Goal: Contribute content: Add original content to the website for others to see

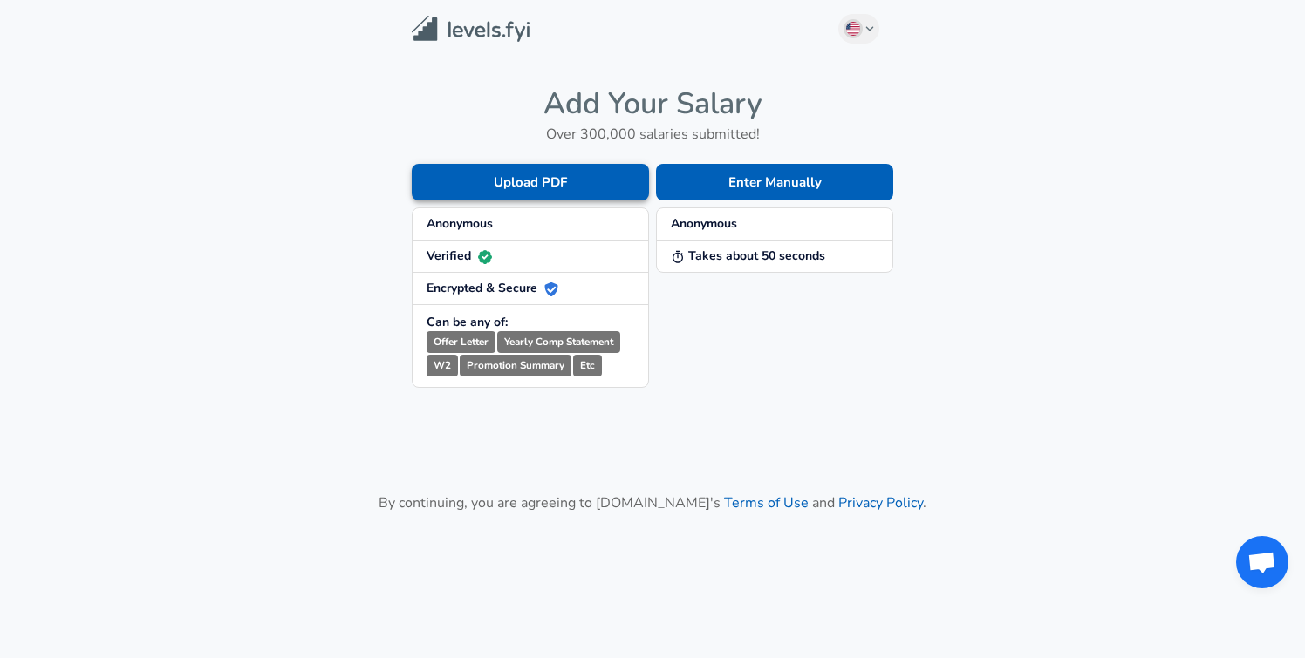
click at [514, 193] on button "Upload PDF" at bounding box center [530, 182] width 237 height 37
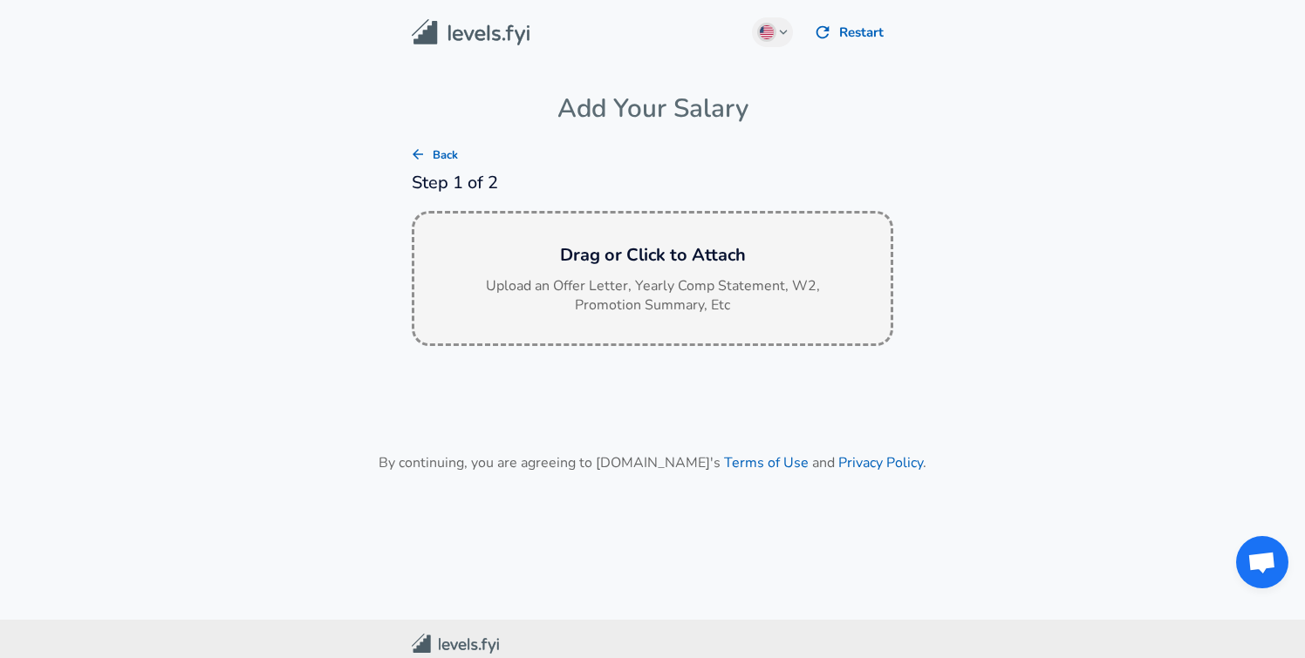
click at [636, 249] on h6 "Drag or Click to Attach" at bounding box center [652, 256] width 448 height 28
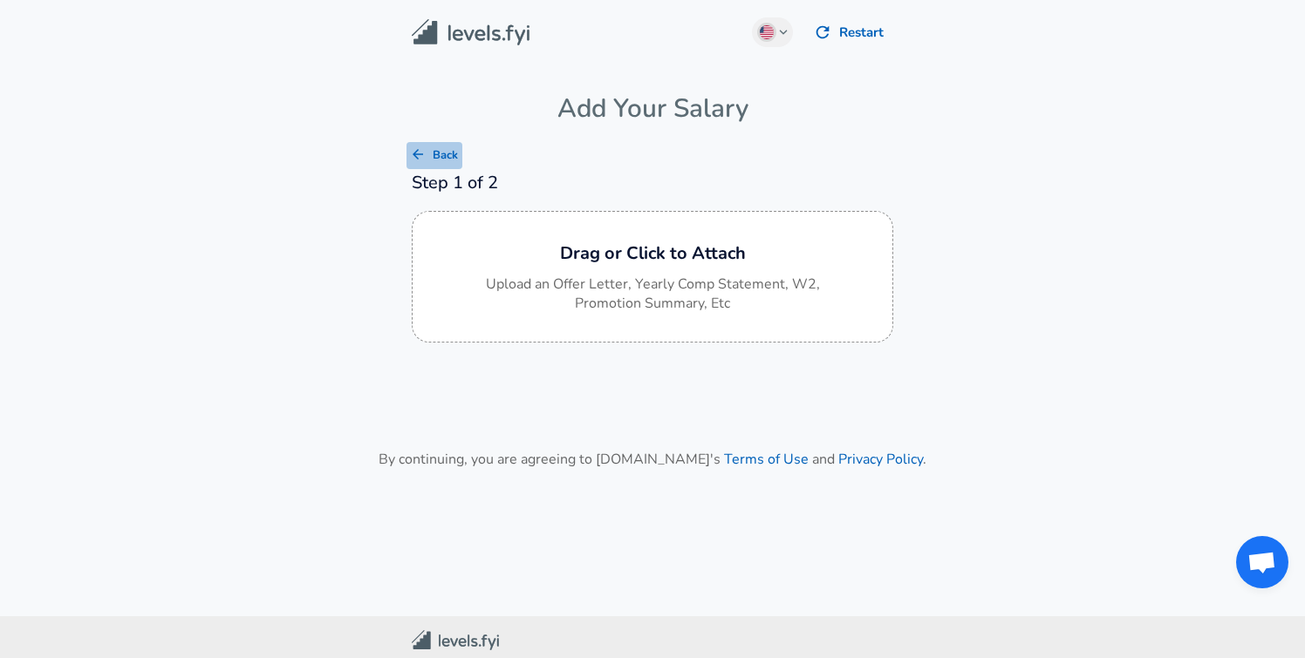
click at [419, 157] on icon "button" at bounding box center [418, 155] width 16 height 16
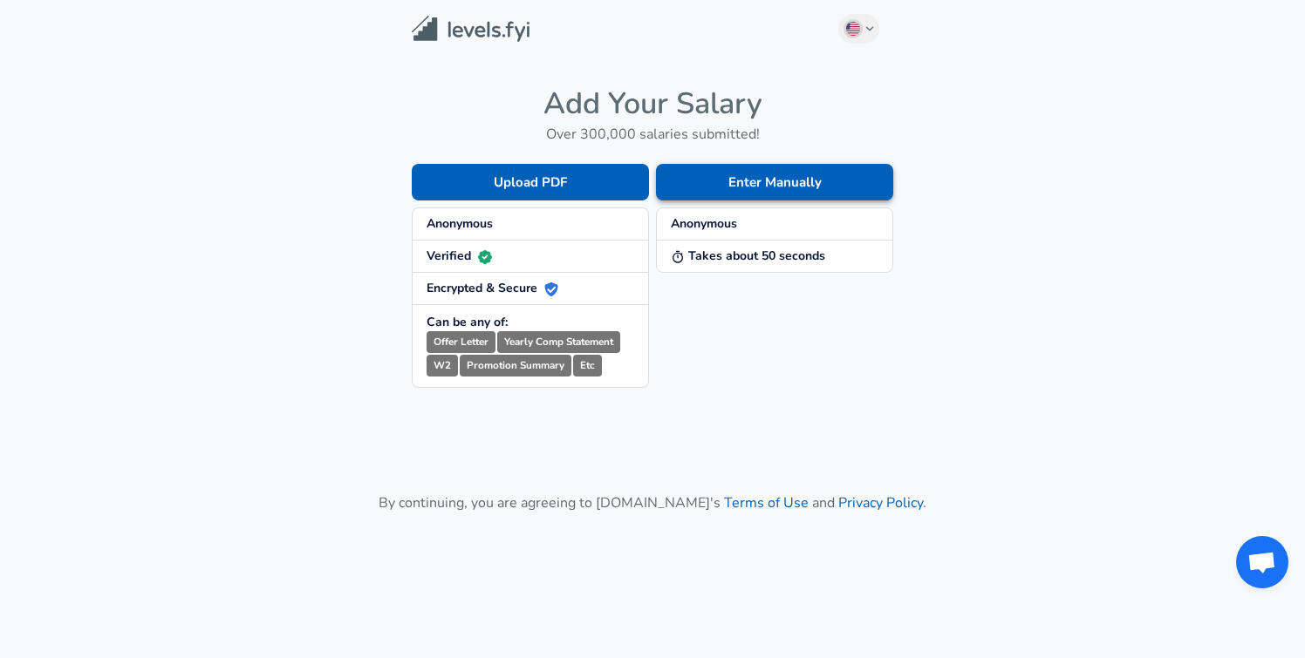
click at [776, 167] on button "Enter Manually" at bounding box center [774, 182] width 237 height 37
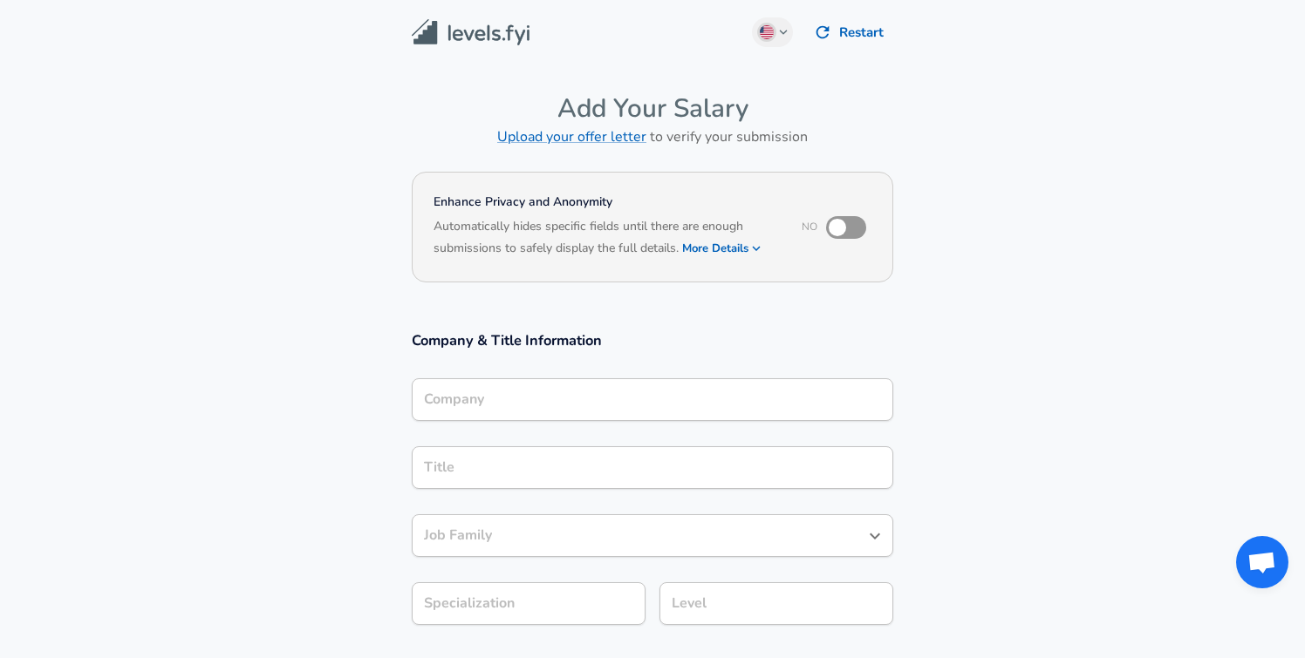
click at [525, 402] on input "Company" at bounding box center [653, 399] width 466 height 27
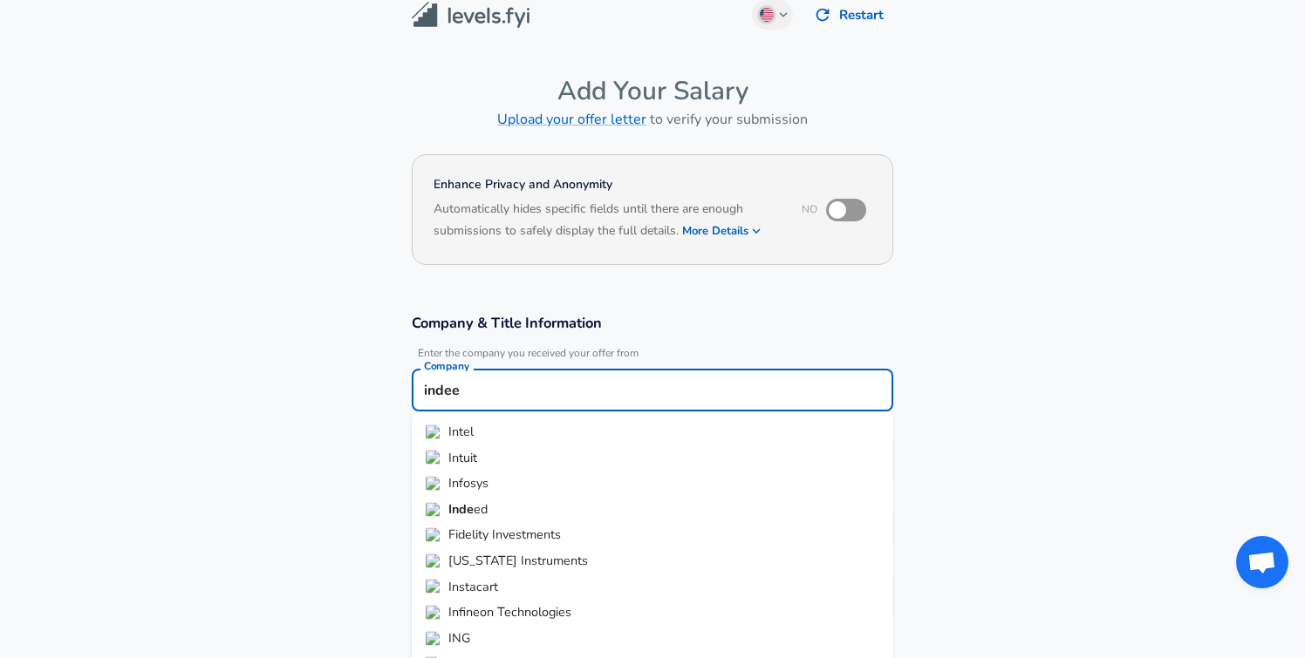
type input "indeed"
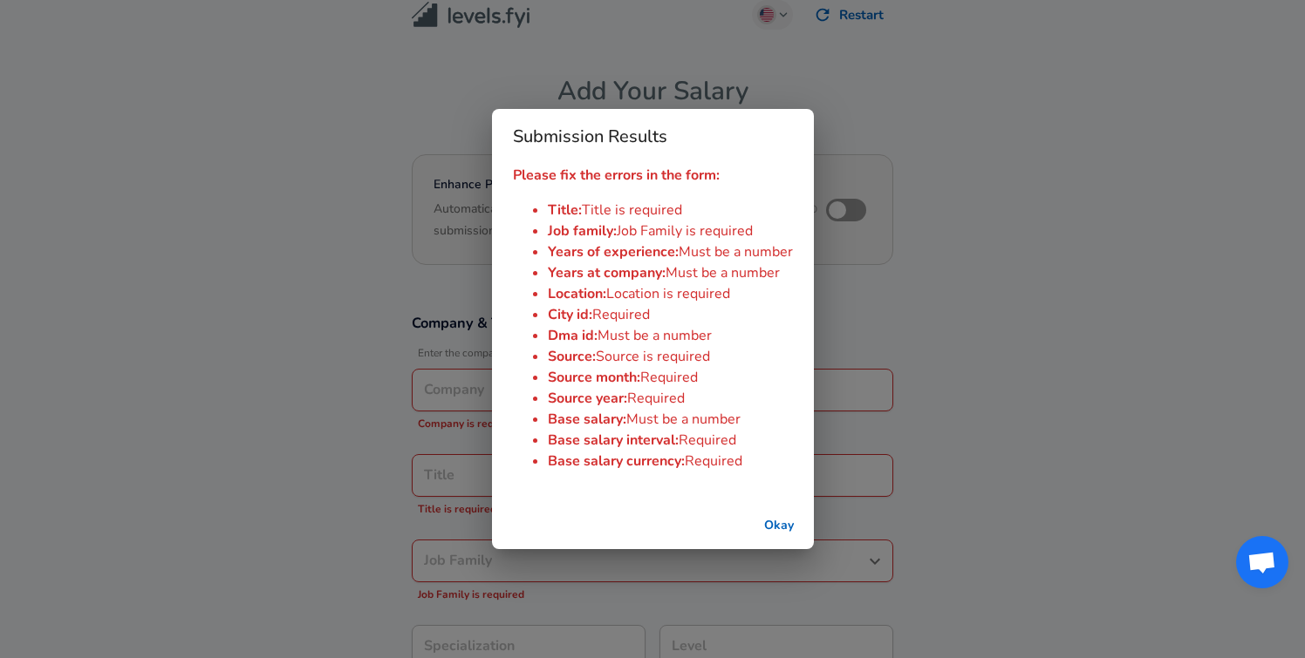
click at [258, 438] on div "Submission Results Please fix the errors in the form: Title : Title is required…" at bounding box center [652, 329] width 1305 height 658
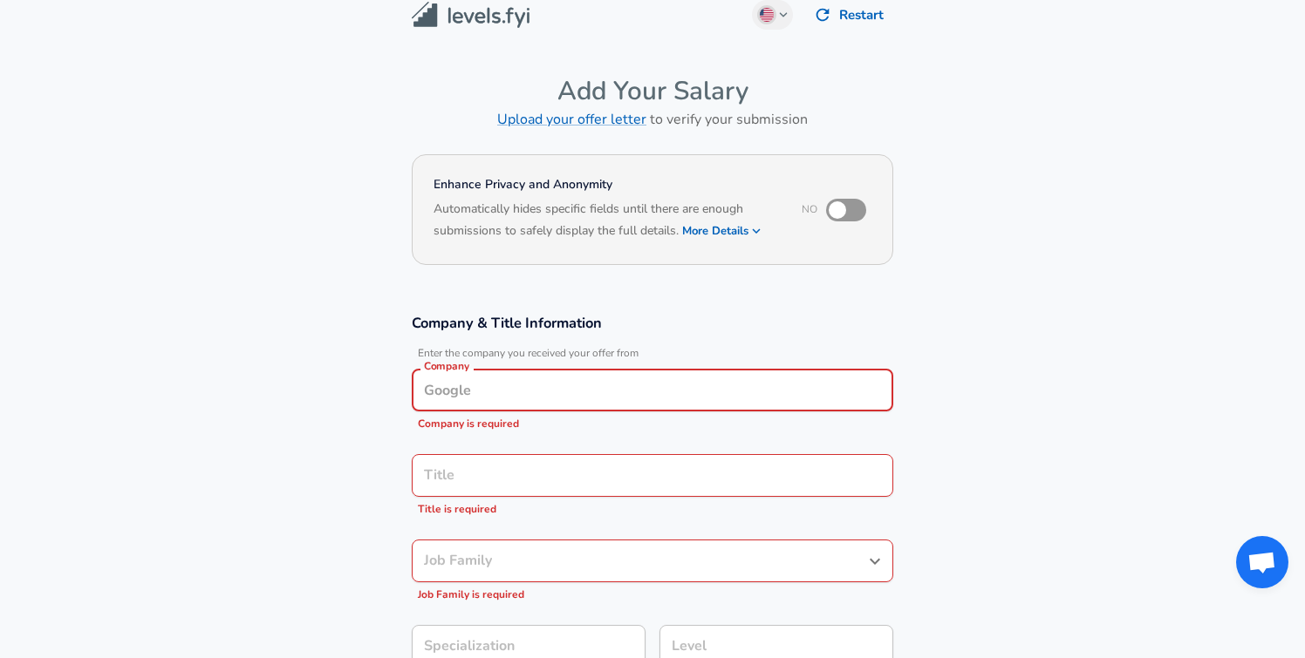
click at [510, 380] on input "Company" at bounding box center [653, 390] width 466 height 27
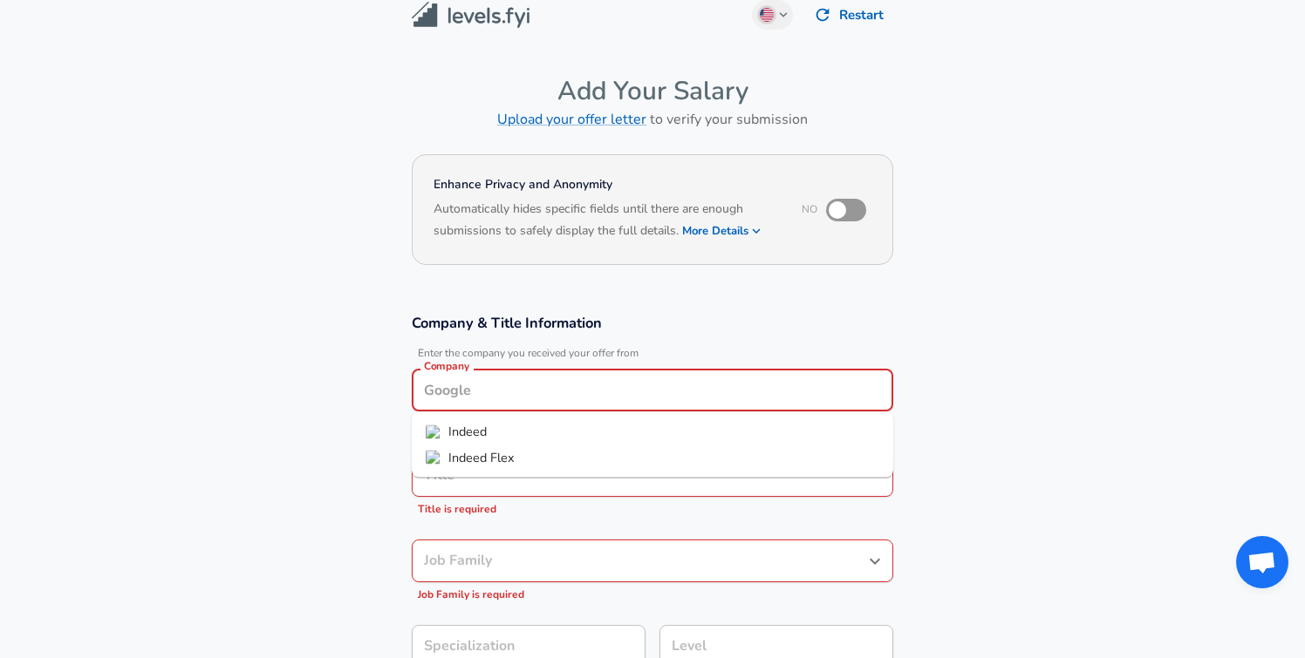
click at [462, 433] on span "Indeed" at bounding box center [467, 431] width 38 height 17
type input "Indeed"
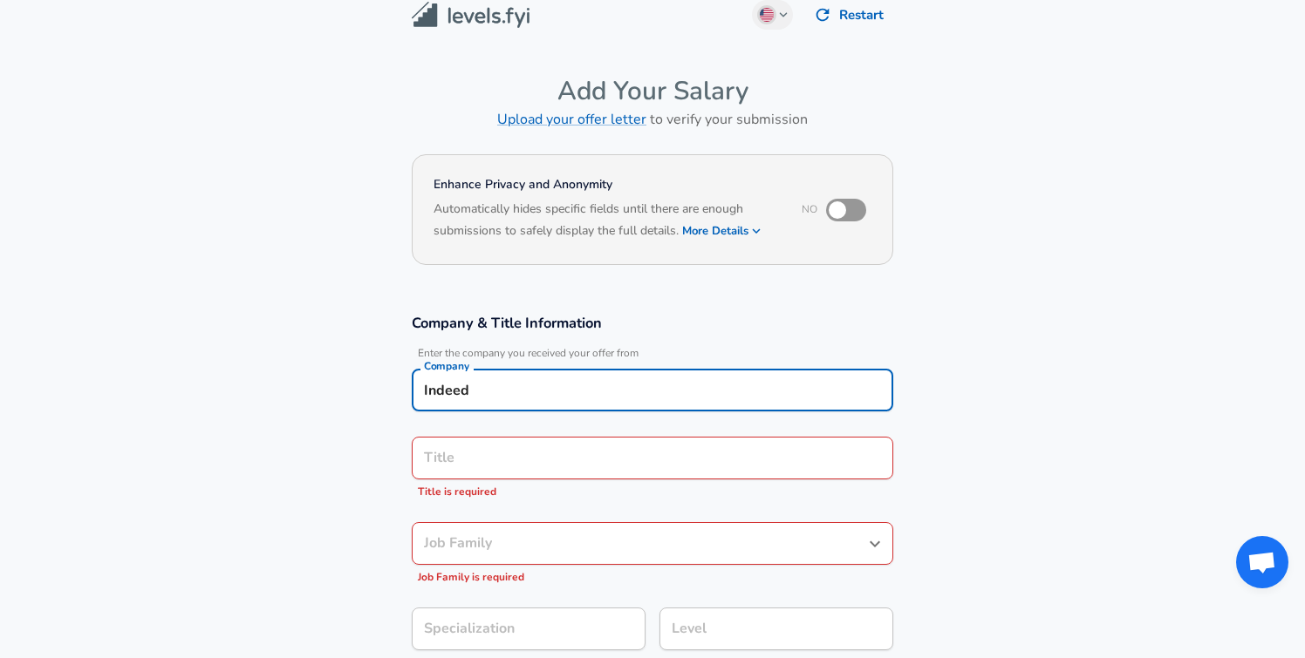
click at [467, 460] on input "Title" at bounding box center [653, 458] width 466 height 27
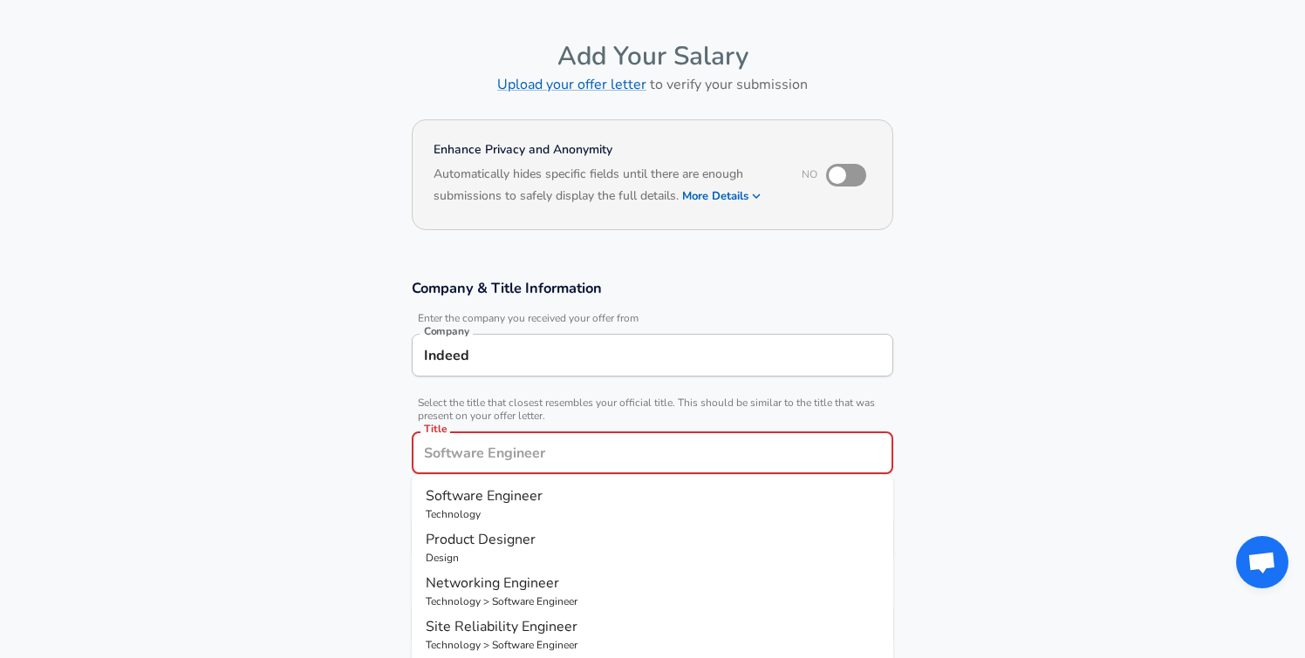
click at [460, 508] on p "Technology" at bounding box center [653, 515] width 454 height 16
type input "Software Engineer"
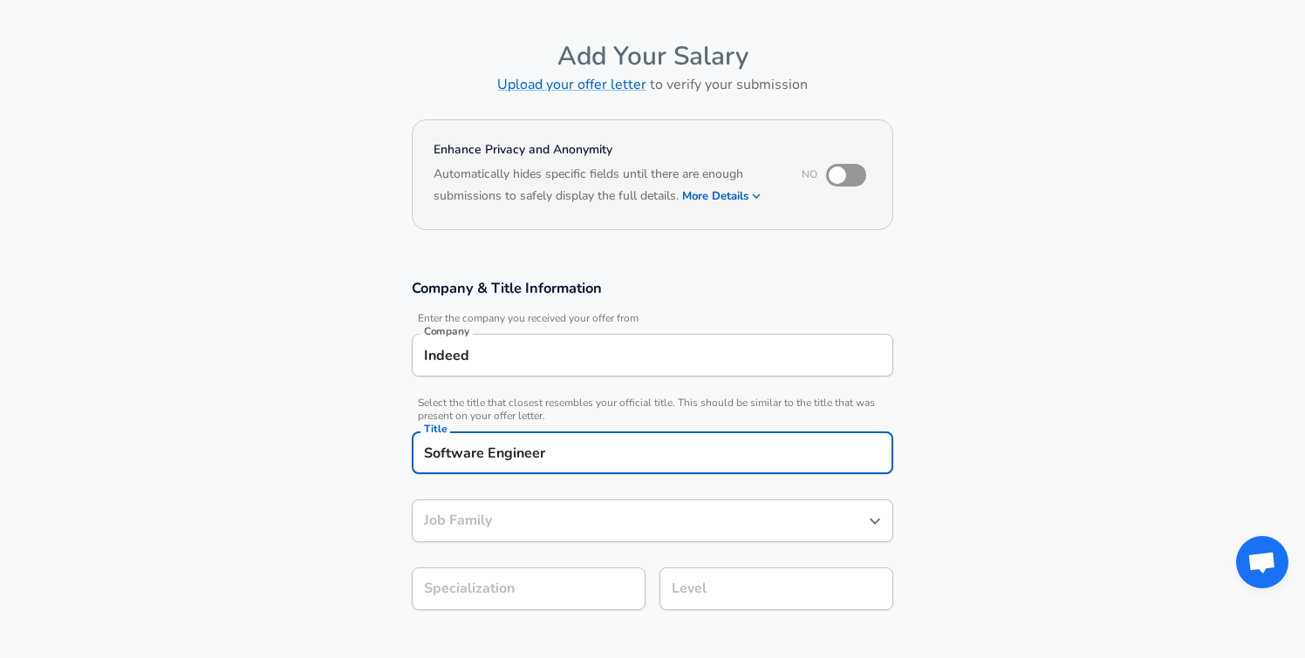
type input "Software Engineer"
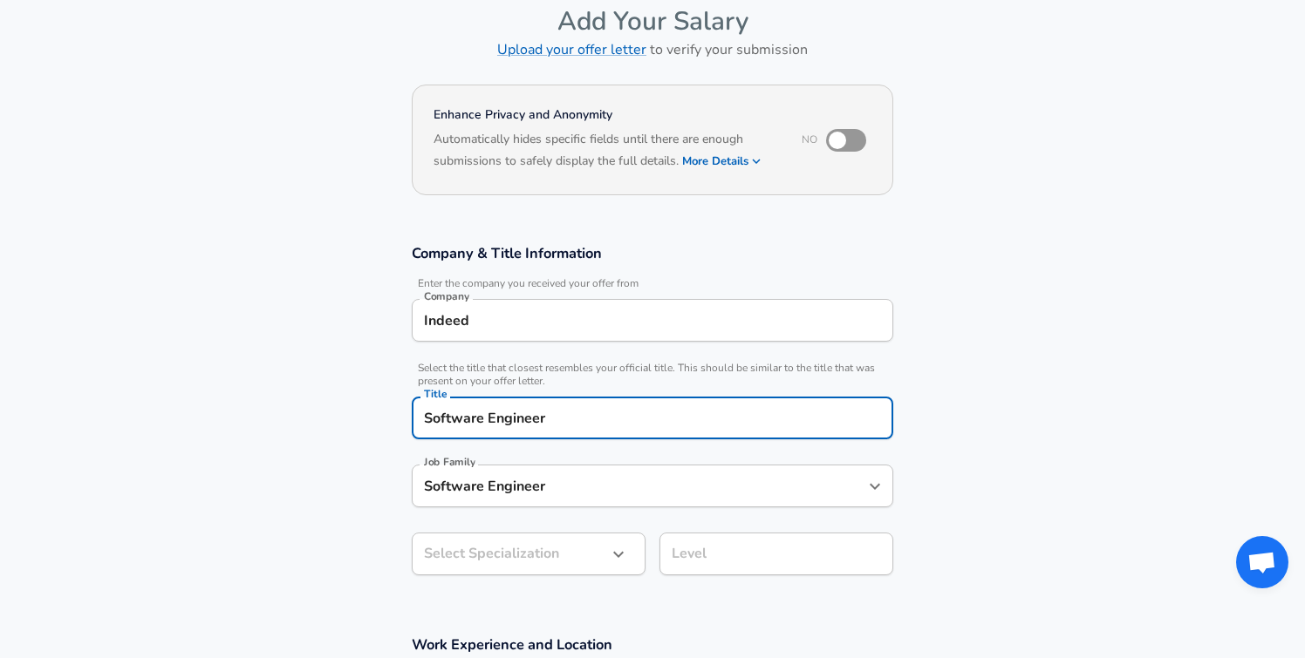
click at [463, 500] on input "Software Engineer" at bounding box center [640, 486] width 440 height 27
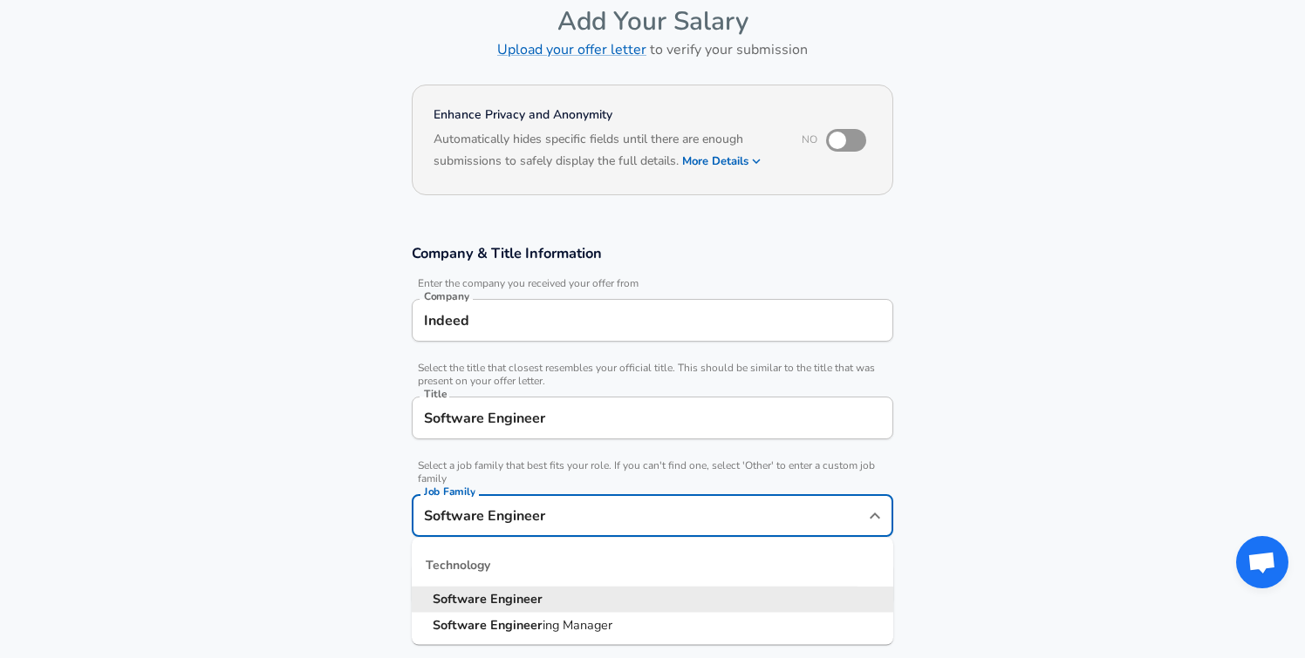
click at [295, 516] on section "Company & Title Information Enter the company you received your offer from Comp…" at bounding box center [652, 433] width 1305 height 421
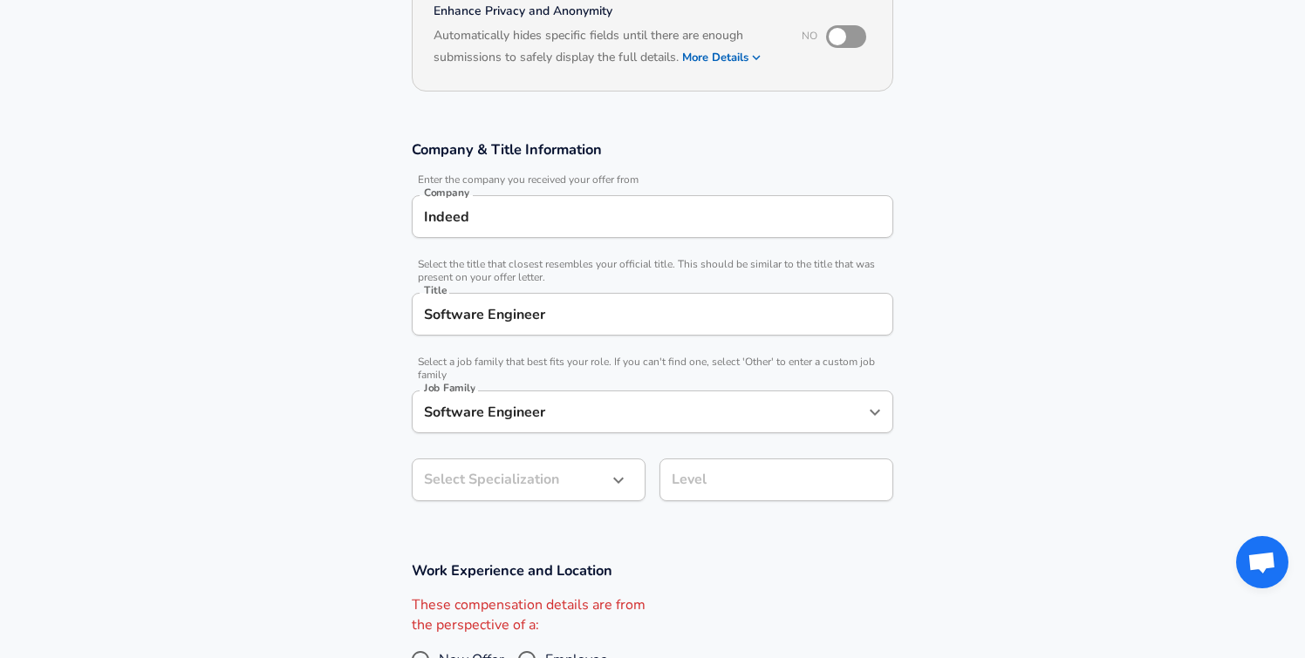
click at [515, 467] on body "English ([GEOGRAPHIC_DATA]) Change Restart Add Your Salary Upload your offer le…" at bounding box center [652, 138] width 1305 height 658
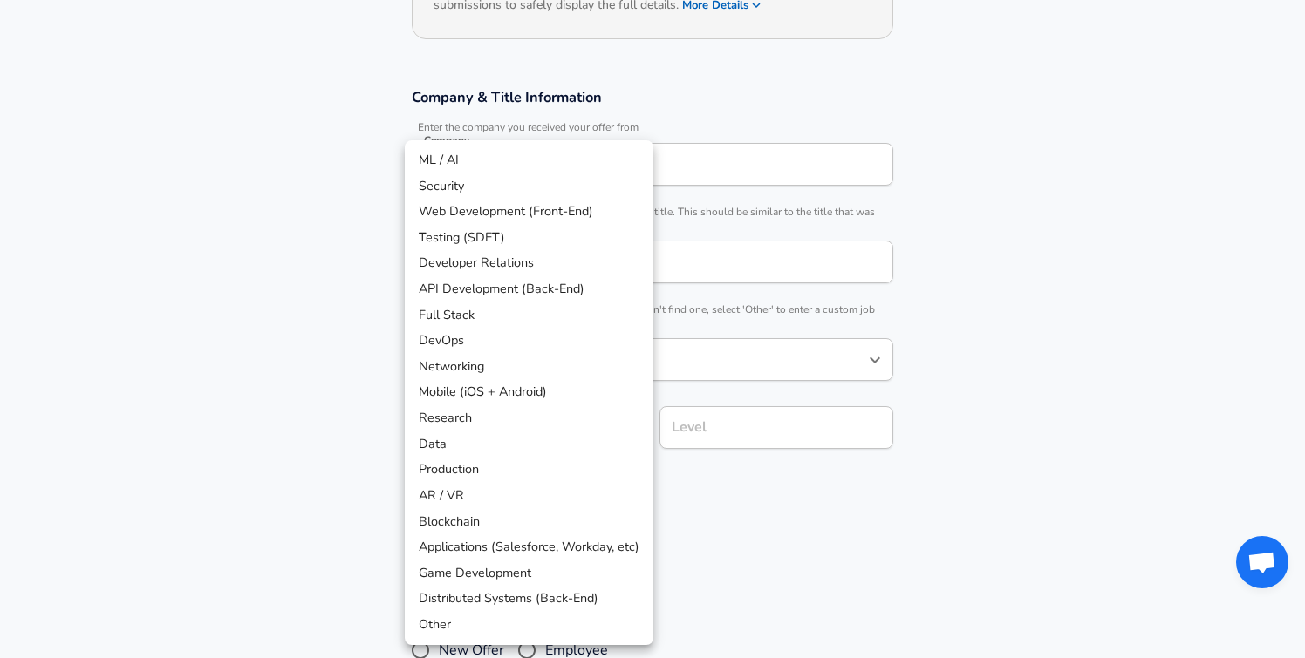
click at [515, 489] on li "AR / VR" at bounding box center [529, 496] width 249 height 26
type input "AR / VR"
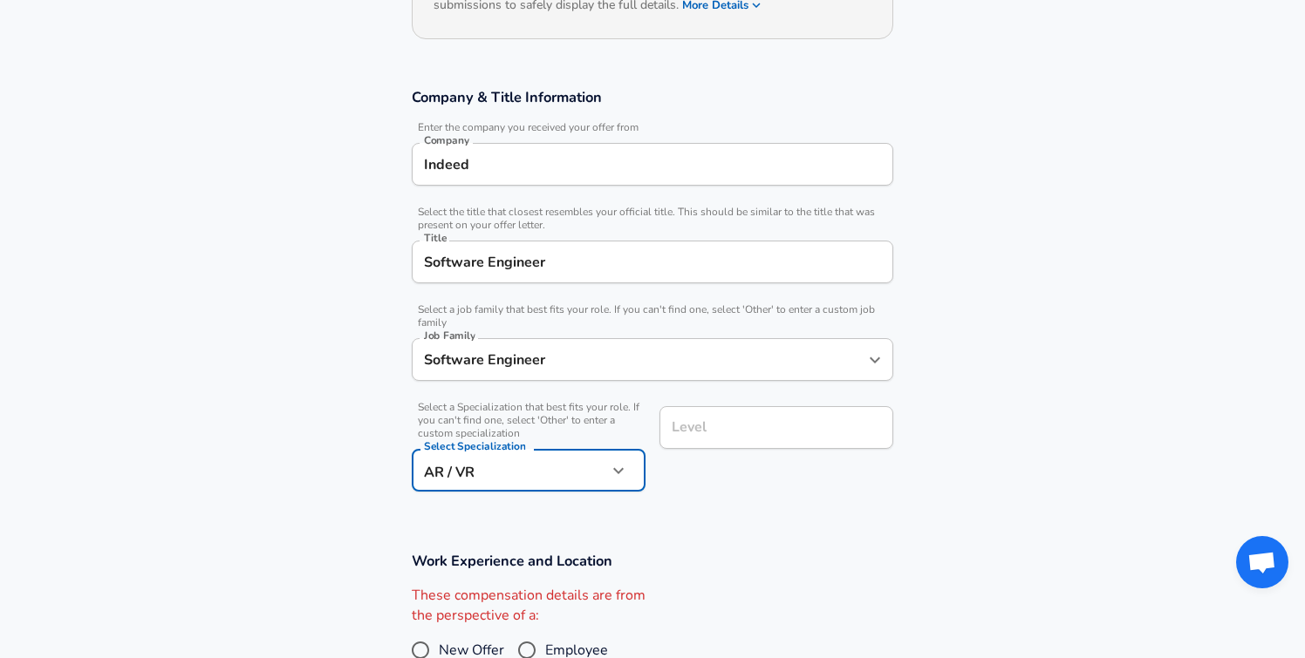
click at [715, 416] on div "Level" at bounding box center [776, 427] width 234 height 43
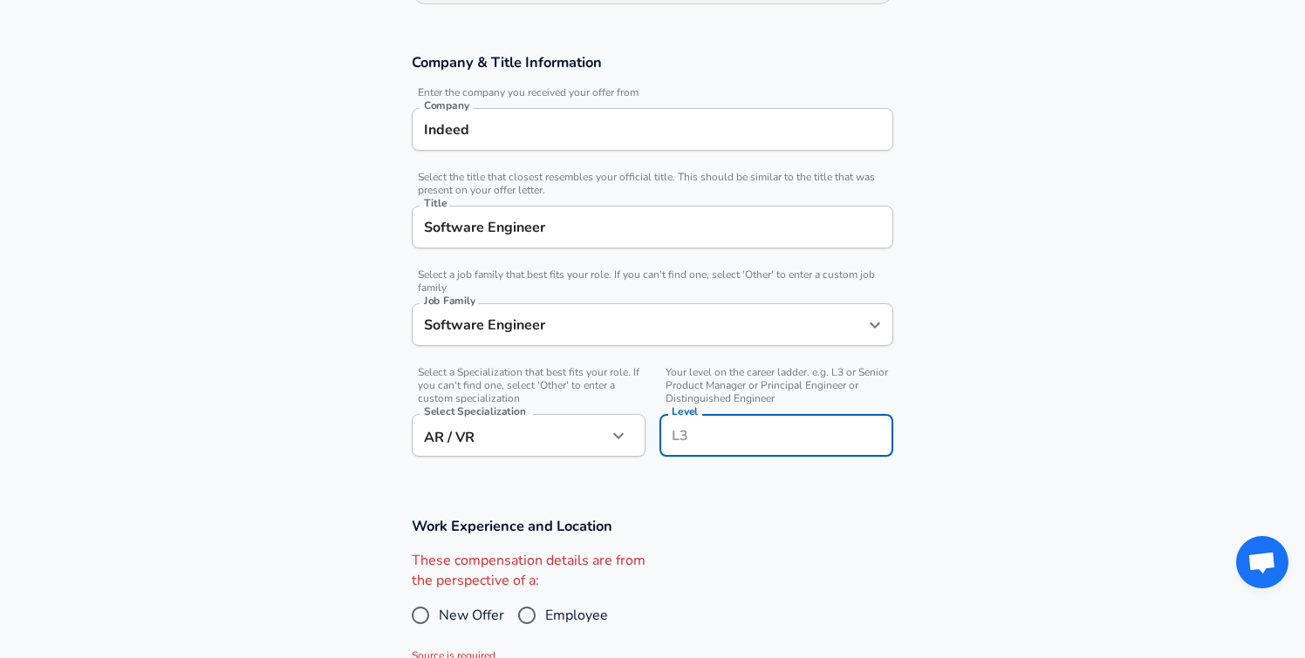
click at [715, 416] on div "Level" at bounding box center [776, 435] width 234 height 43
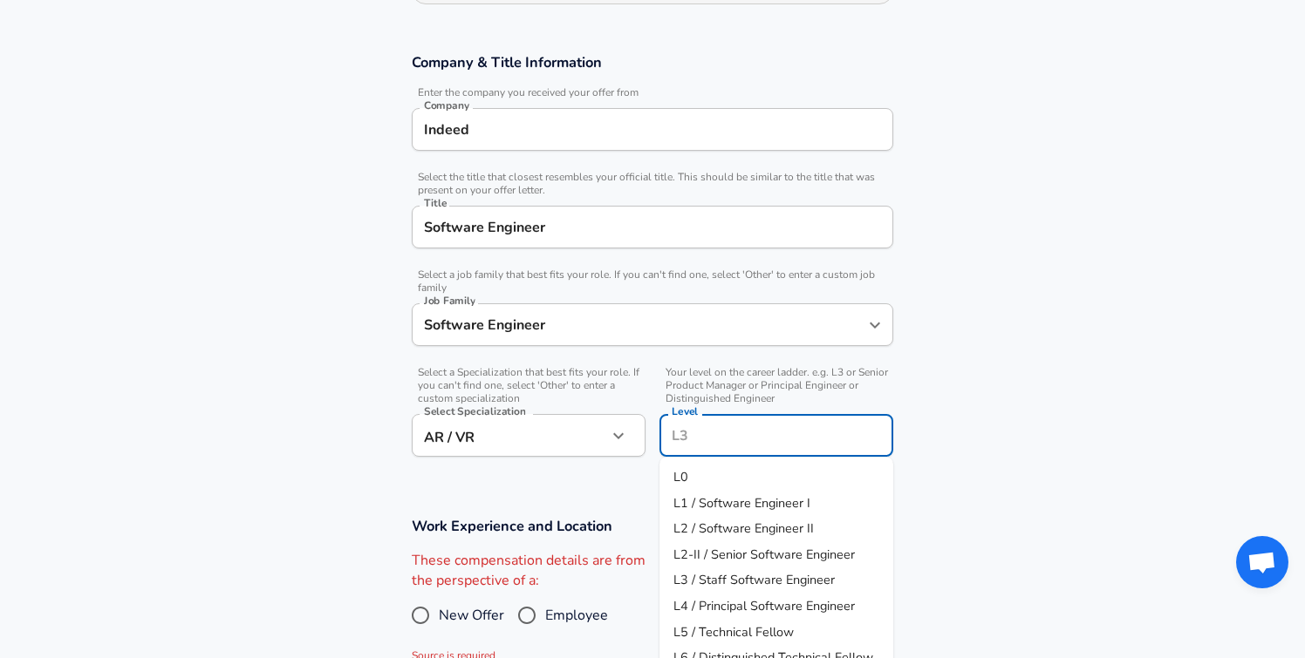
click at [764, 522] on span "L2 / Software Engineer II" at bounding box center [743, 528] width 140 height 17
type input "L2 / Software Engineer II"
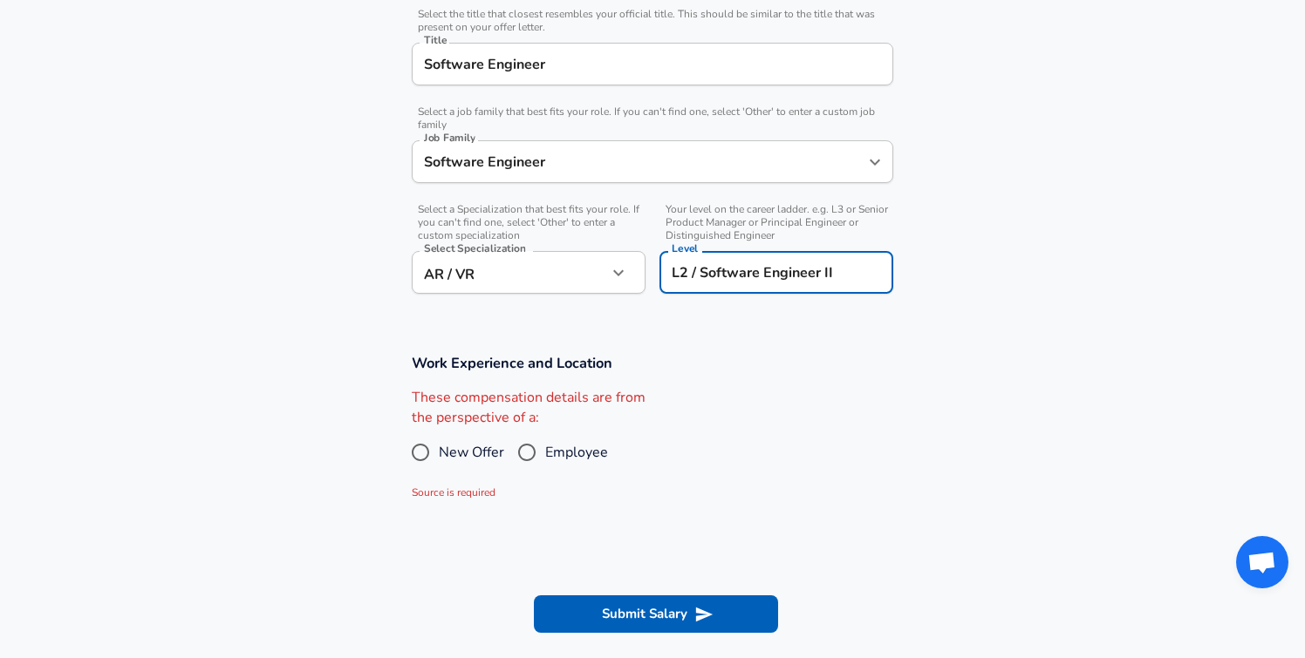
scroll to position [462, 0]
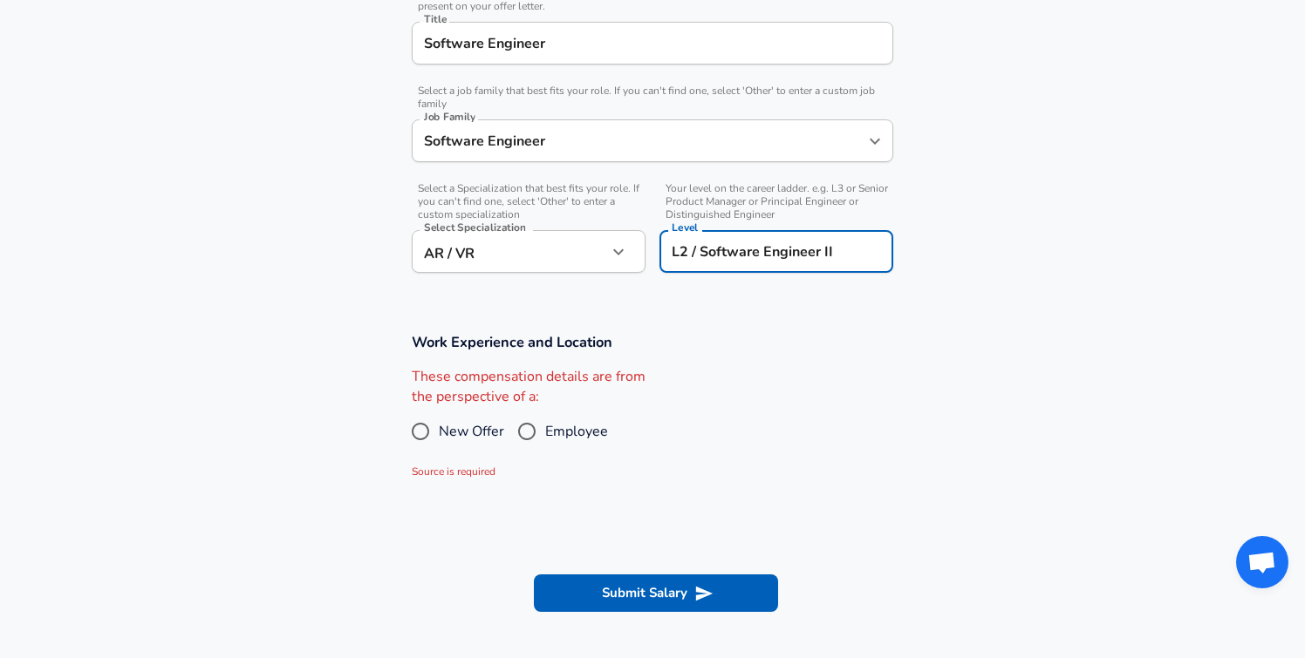
click at [517, 427] on input "Employee" at bounding box center [526, 432] width 37 height 28
radio input "true"
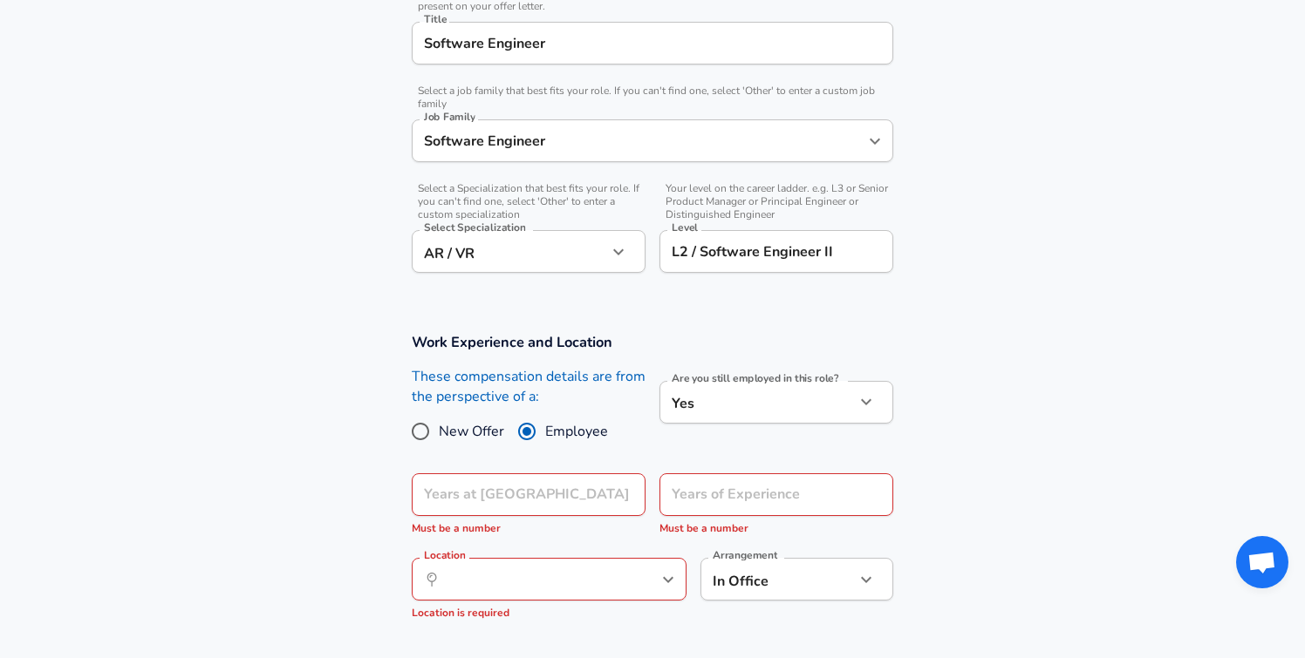
click at [442, 428] on span "New Offer" at bounding box center [471, 431] width 65 height 21
click at [439, 428] on input "New Offer" at bounding box center [420, 432] width 37 height 28
radio input "true"
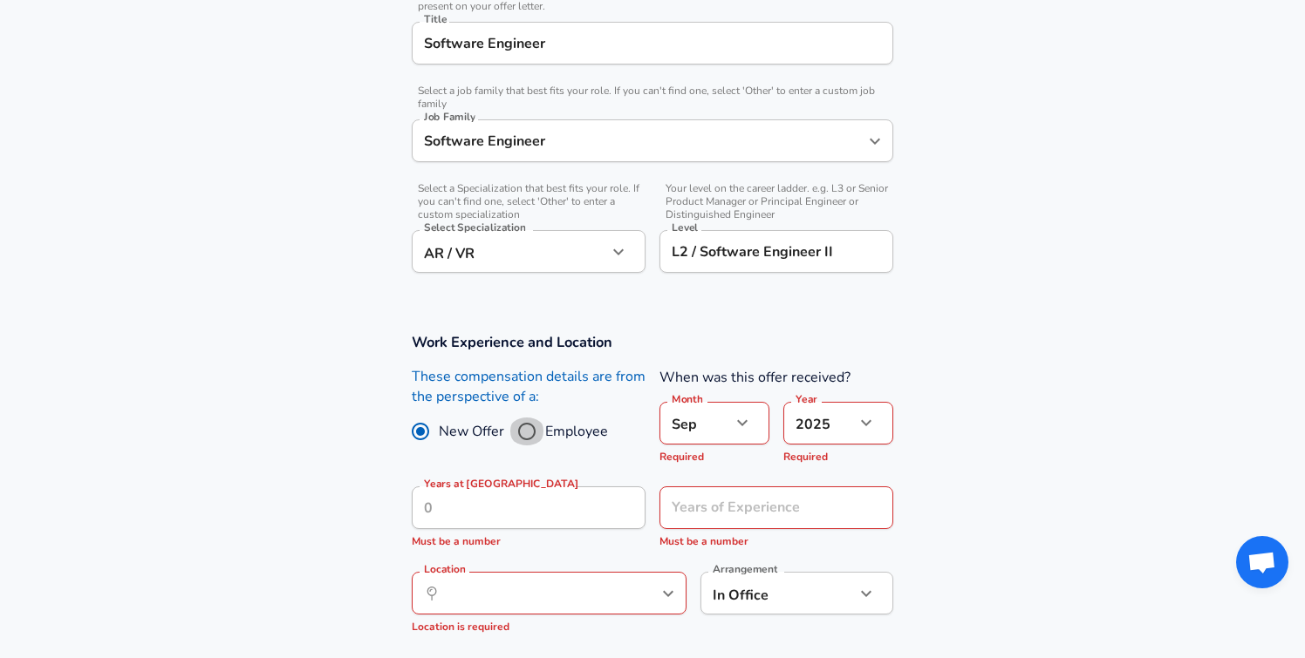
click at [520, 426] on input "Employee" at bounding box center [526, 432] width 37 height 28
radio input "true"
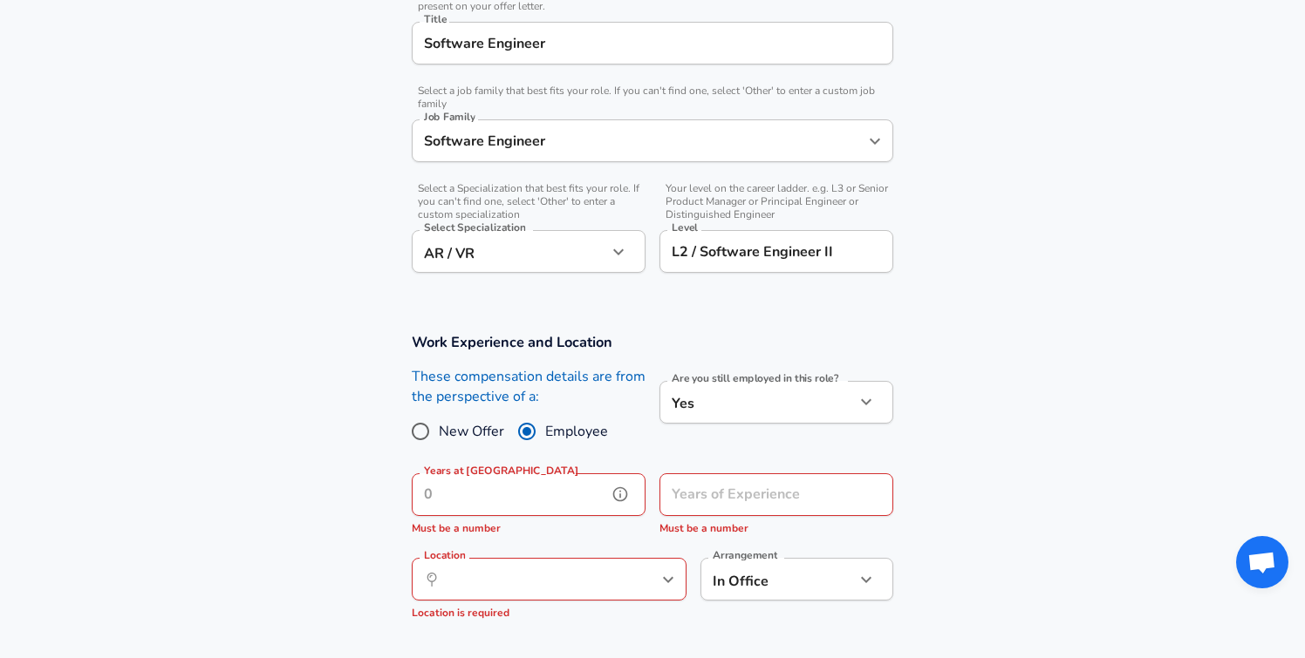
click at [501, 503] on input "Years at [GEOGRAPHIC_DATA]" at bounding box center [509, 495] width 195 height 43
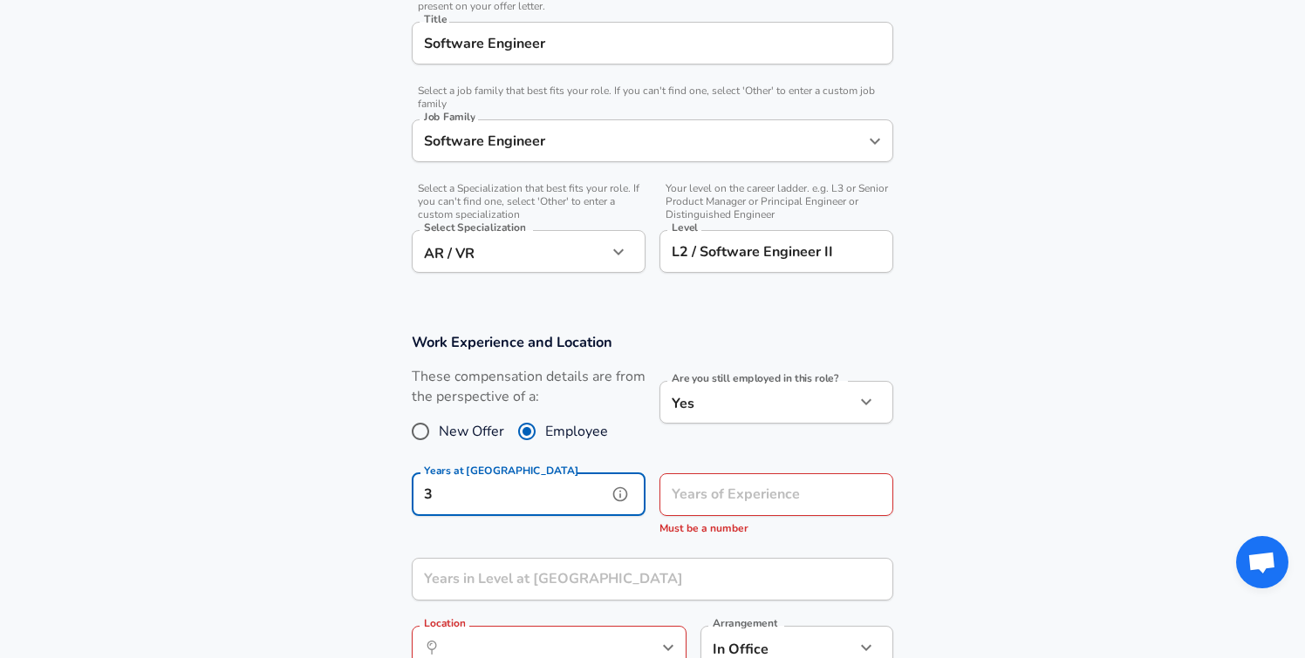
type input "3"
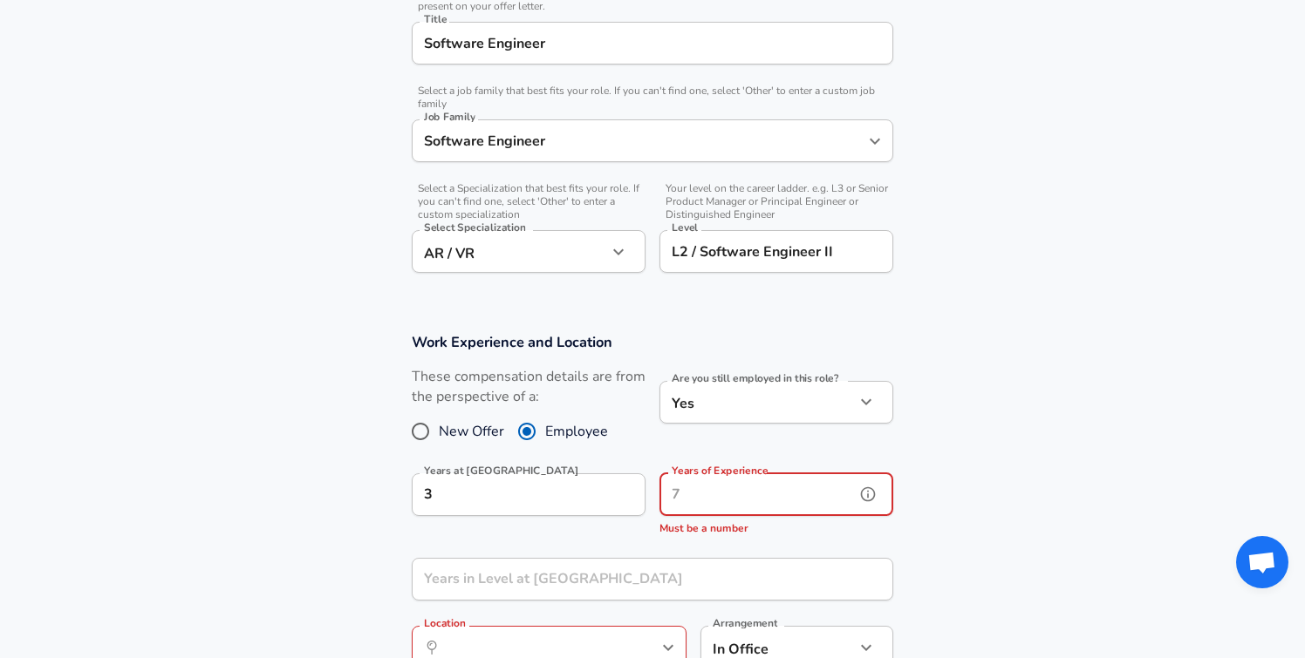
click at [699, 495] on input "Years of Experience" at bounding box center [756, 495] width 195 height 43
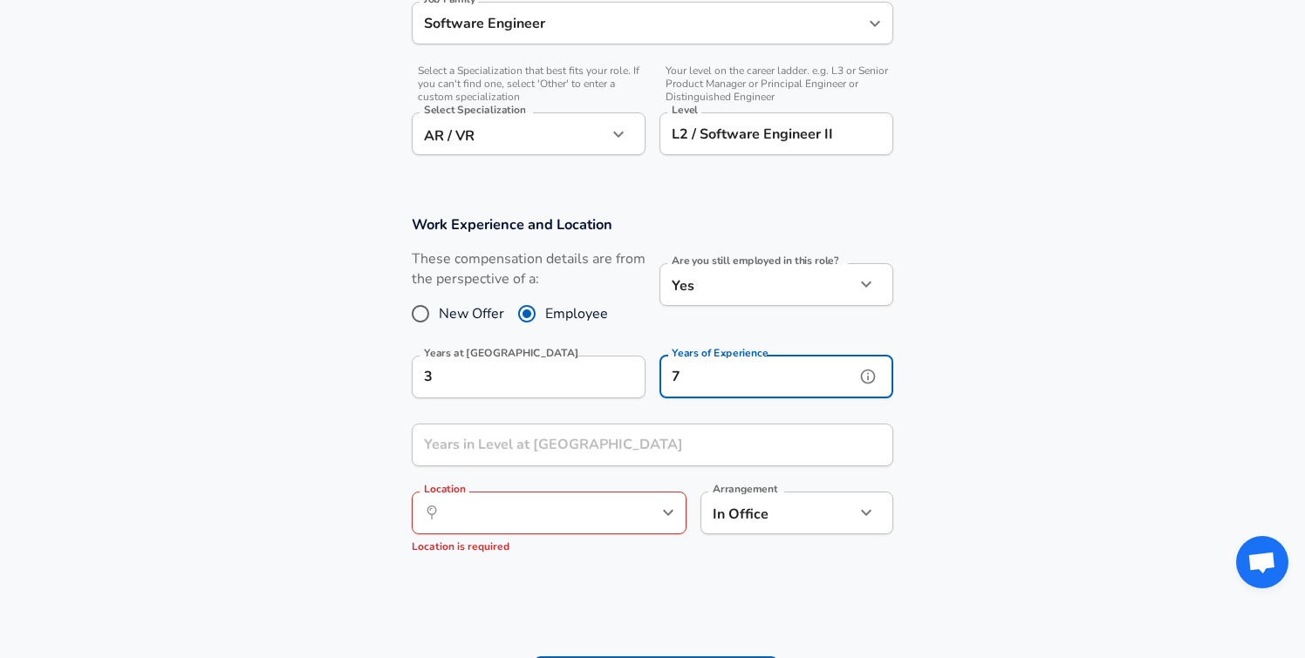
scroll to position [590, 0]
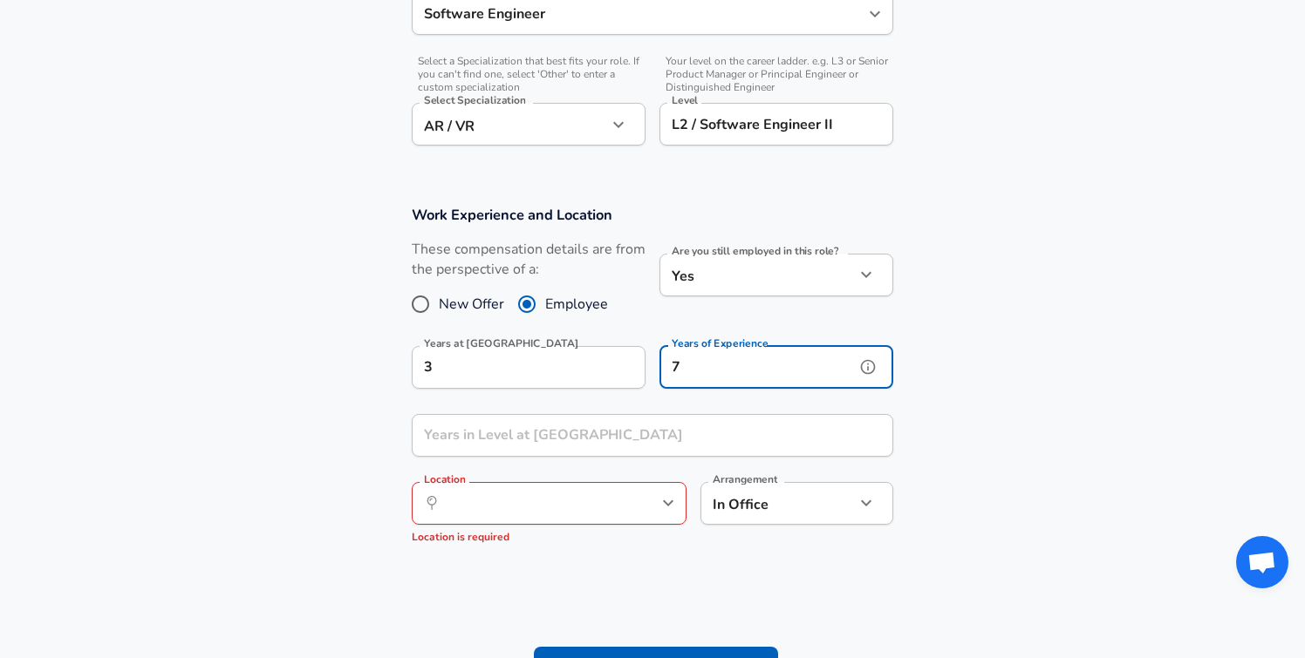
type input "7"
click at [581, 438] on input "Years in Level at [GEOGRAPHIC_DATA]" at bounding box center [633, 435] width 443 height 43
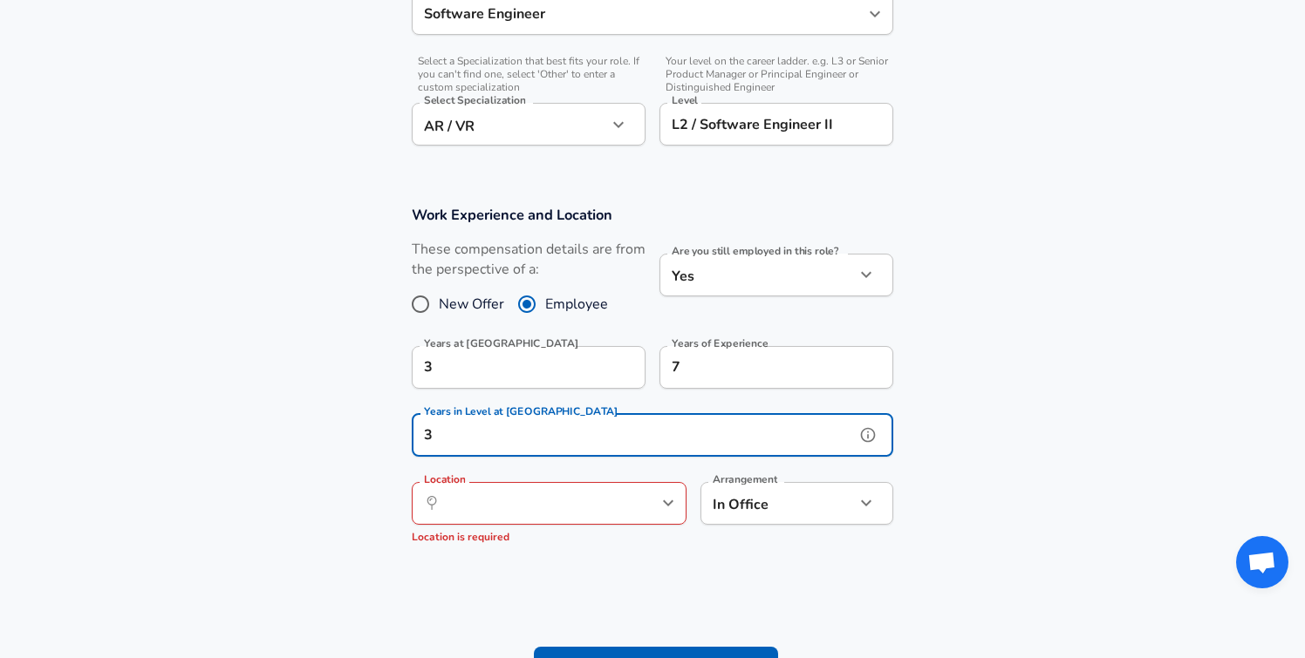
type input "3"
click at [556, 597] on section at bounding box center [652, 597] width 1305 height 33
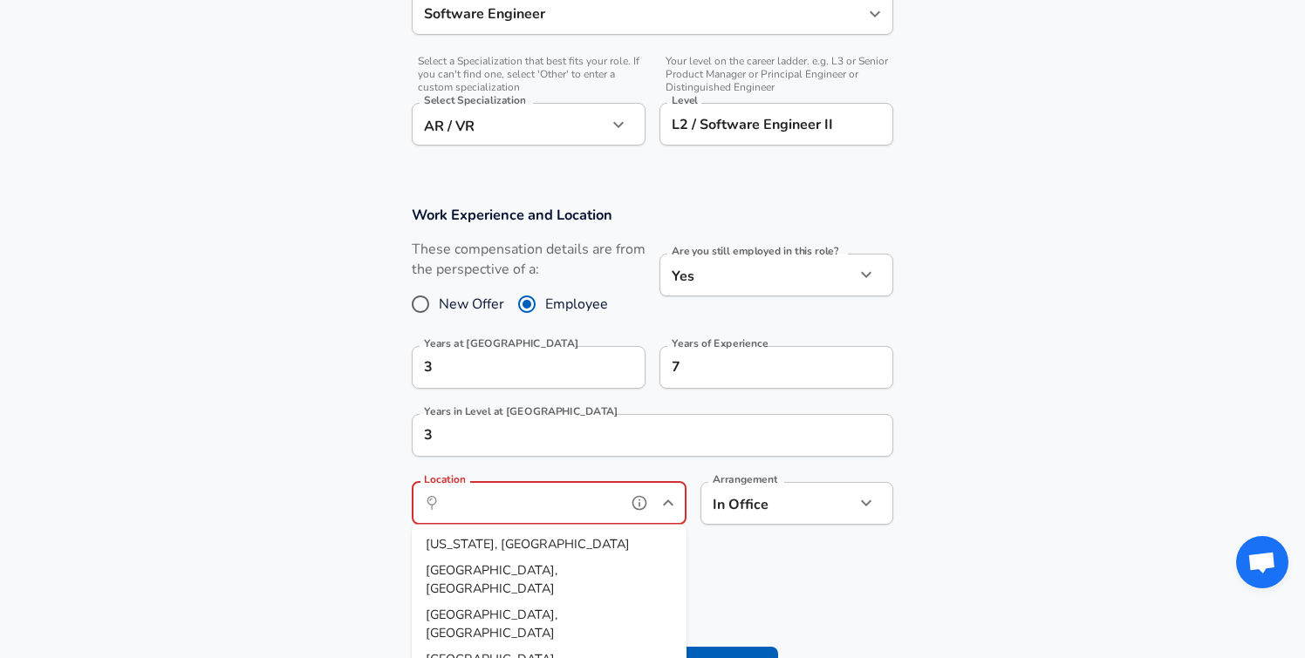
click at [601, 490] on input "Location" at bounding box center [529, 503] width 179 height 27
click at [485, 545] on span "[US_STATE], [GEOGRAPHIC_DATA]" at bounding box center [528, 543] width 204 height 17
type input "[US_STATE], [GEOGRAPHIC_DATA]"
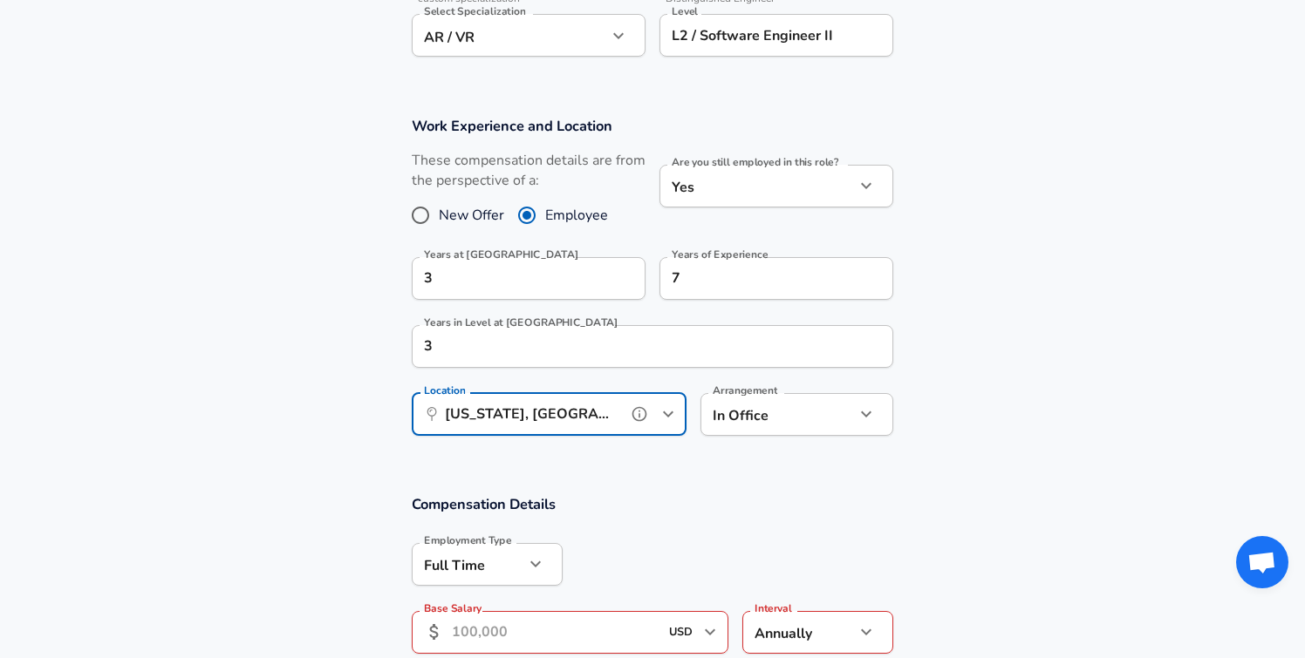
scroll to position [686, 0]
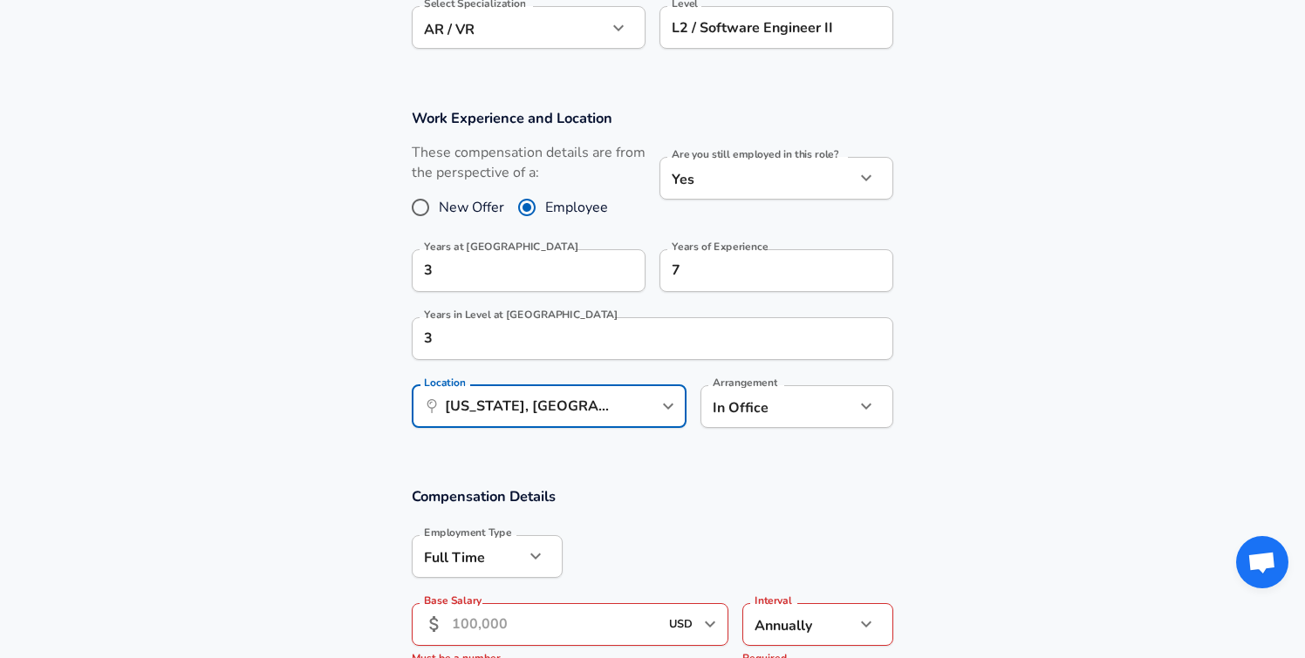
click at [532, 613] on input "Base Salary" at bounding box center [555, 625] width 207 height 43
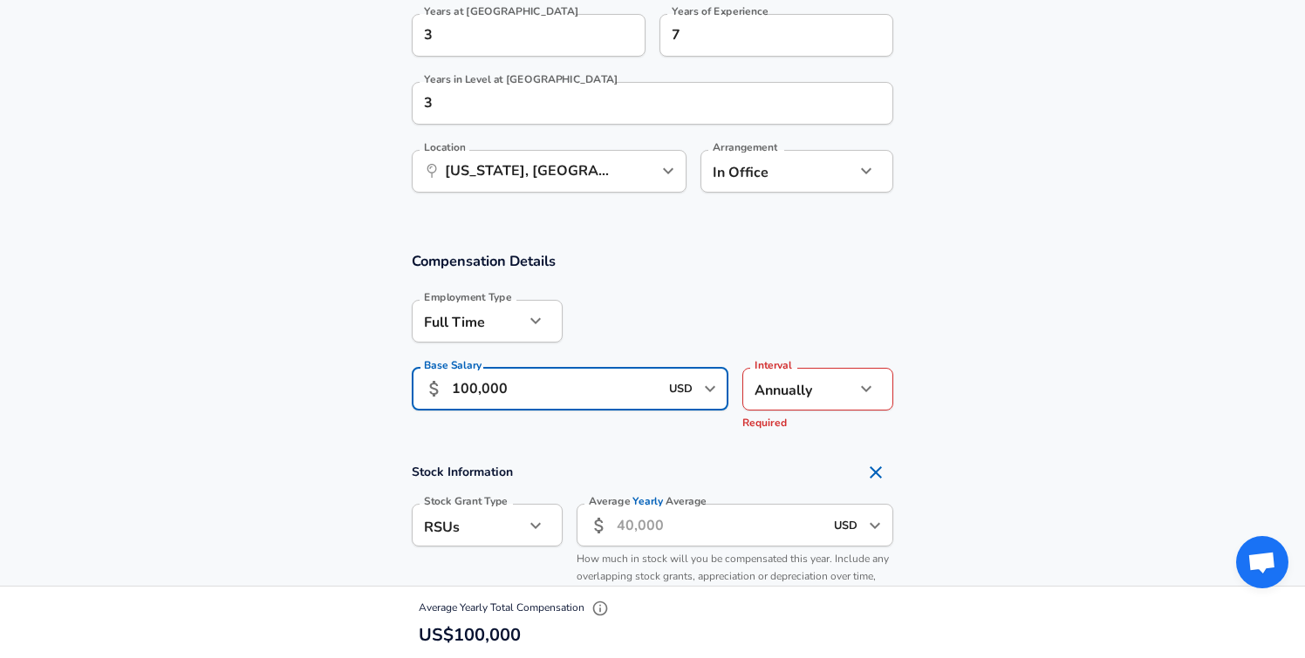
scroll to position [965, 0]
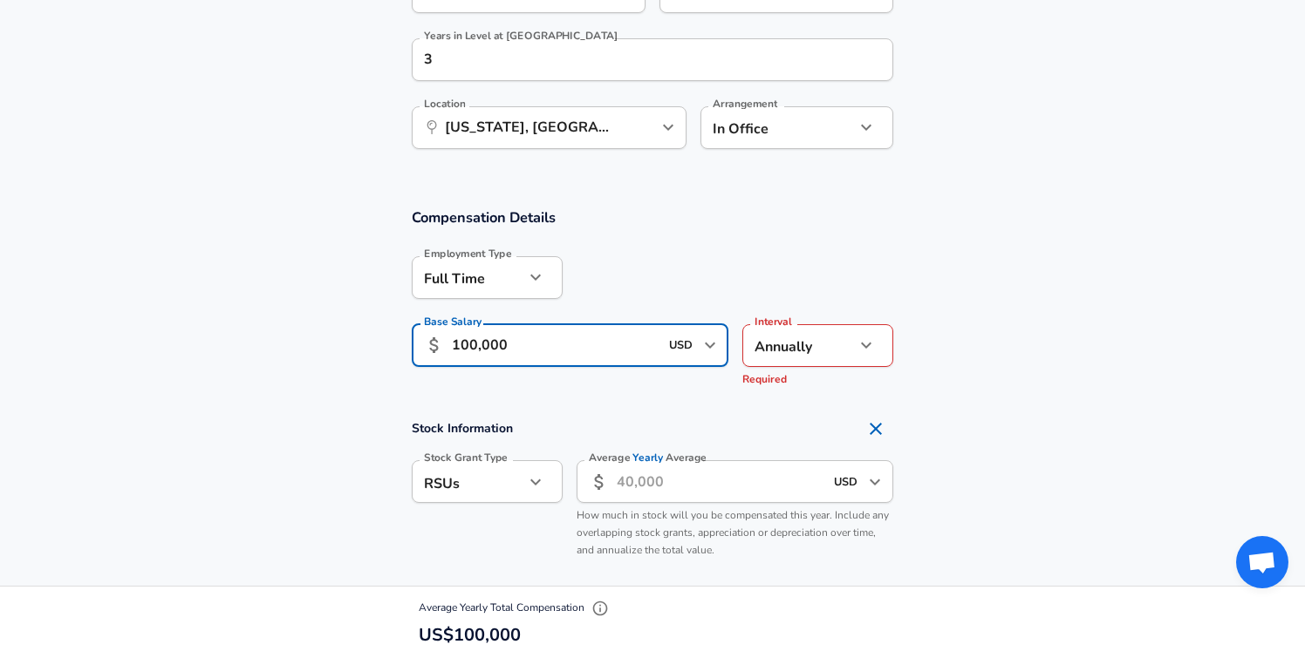
type input "100,000"
click at [732, 495] on input "Average Yearly Average" at bounding box center [720, 481] width 207 height 43
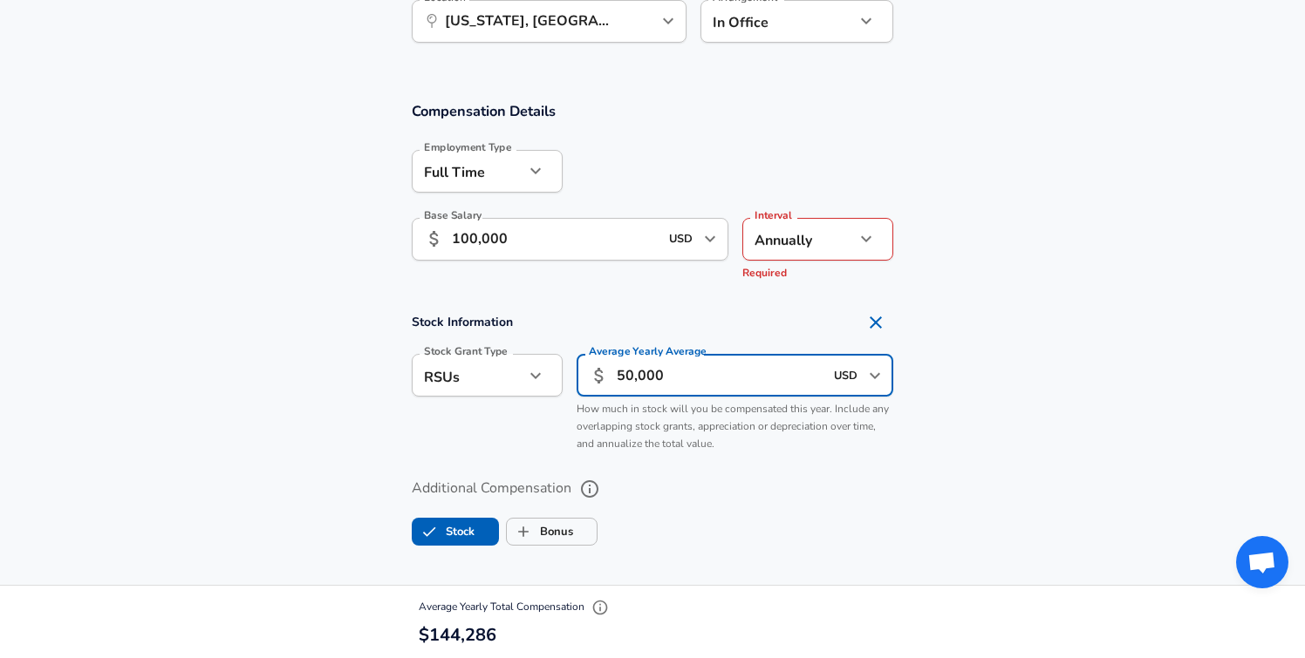
scroll to position [1080, 0]
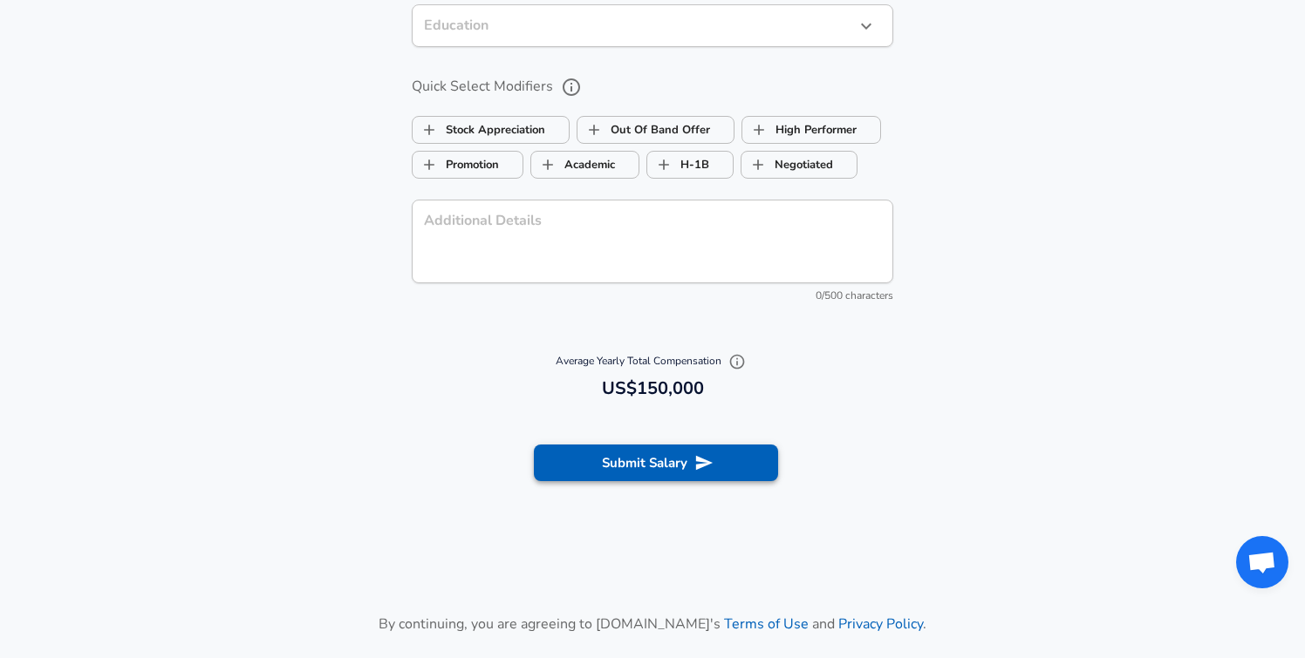
type input "50,000"
click at [617, 453] on button "Submit Salary" at bounding box center [656, 463] width 244 height 37
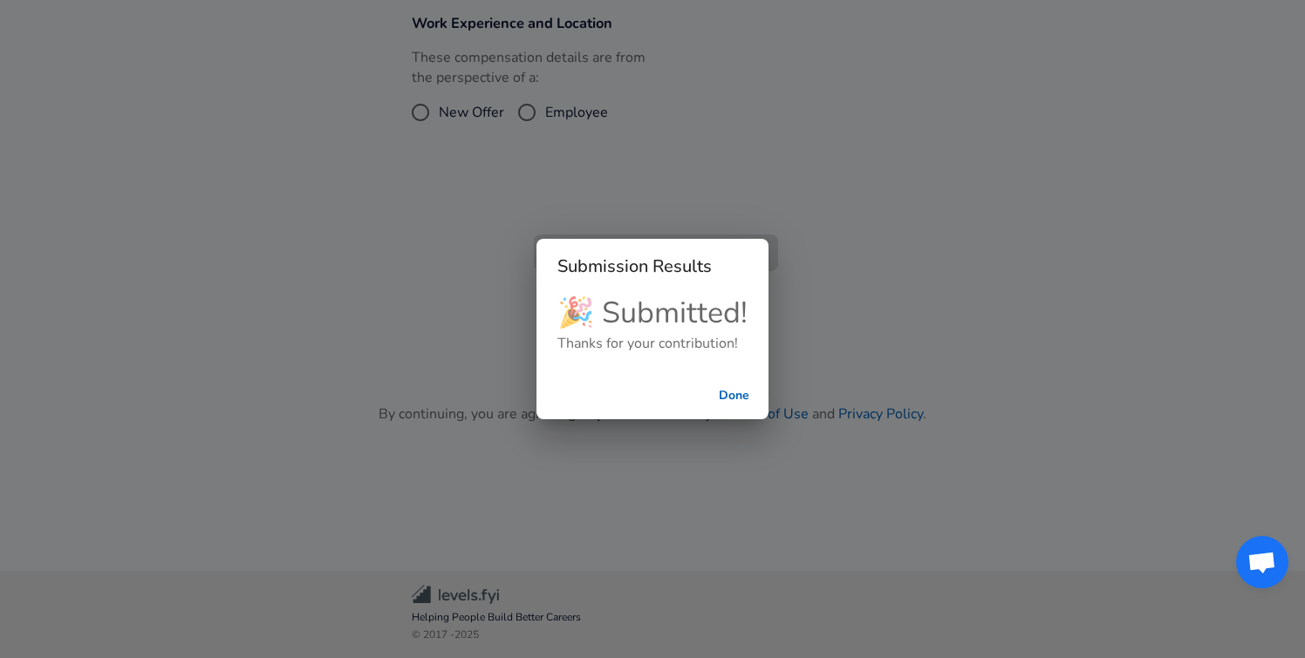
scroll to position [461, 0]
